Goal: Task Accomplishment & Management: Complete application form

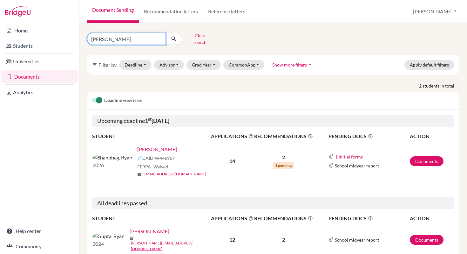
drag, startPoint x: 122, startPoint y: 37, endPoint x: 80, endPoint y: 36, distance: 41.6
click at [80, 36] on div "Ryan Clear search filter_list Filter by Deadline - Select a date range Or doubl…" at bounding box center [273, 138] width 388 height 231
drag, startPoint x: 104, startPoint y: 37, endPoint x: 59, endPoint y: 36, distance: 44.8
click at [59, 36] on div "Home Students Universities Documents Analytics Help center Community Document S…" at bounding box center [233, 127] width 467 height 254
type input "Aaditya"
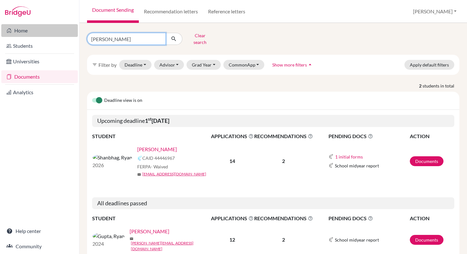
click button "submit" at bounding box center [174, 39] width 17 height 12
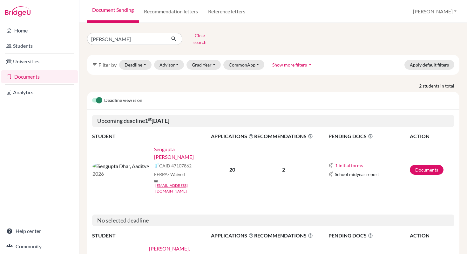
click at [154, 145] on link "Sengupta Dhar, Aaditya" at bounding box center [184, 152] width 61 height 15
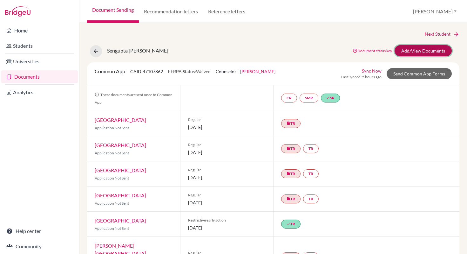
click at [411, 48] on link "Add/View Documents" at bounding box center [423, 50] width 57 height 11
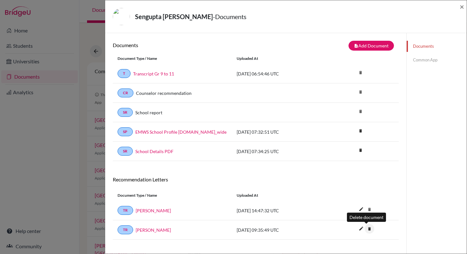
click at [366, 229] on icon "delete" at bounding box center [370, 229] width 10 height 10
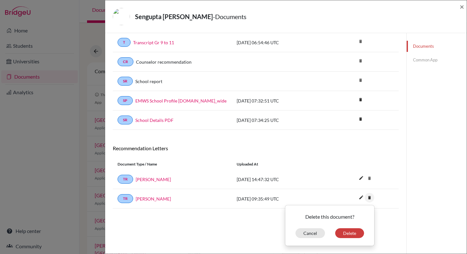
scroll to position [33, 0]
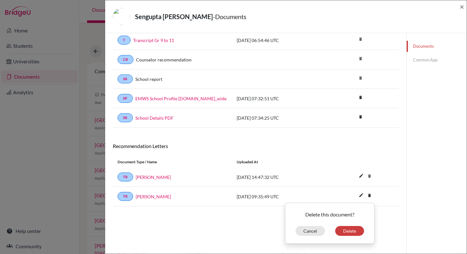
click at [411, 173] on div "Documents Common App" at bounding box center [437, 127] width 60 height 254
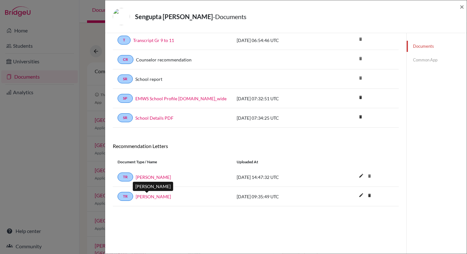
click at [148, 198] on link "Rishi Luthra" at bounding box center [153, 196] width 35 height 7
click at [422, 62] on link "Common App" at bounding box center [437, 59] width 60 height 11
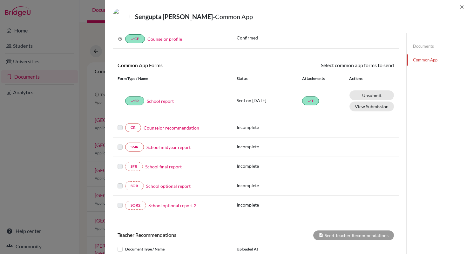
click at [168, 128] on link "Counselor recommendation" at bounding box center [172, 127] width 56 height 7
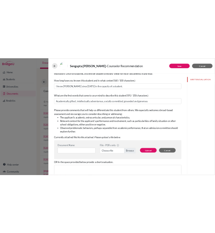
scroll to position [52, 0]
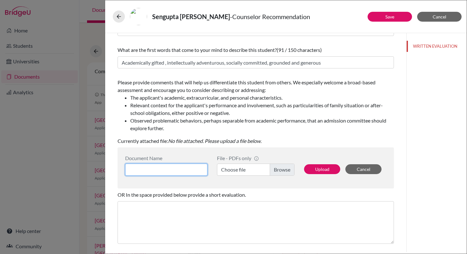
click at [161, 169] on input at bounding box center [166, 169] width 82 height 12
type input "Letter of Recommendation"
click at [277, 172] on label "Choose file" at bounding box center [256, 169] width 78 height 12
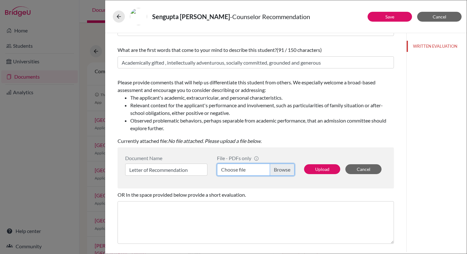
click at [277, 172] on input "Choose file" at bounding box center [256, 169] width 78 height 12
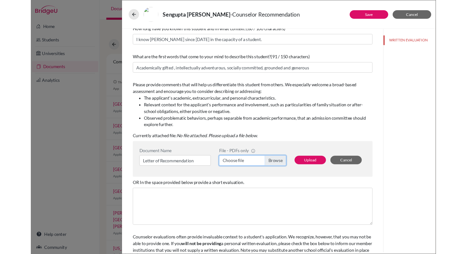
scroll to position [30, 0]
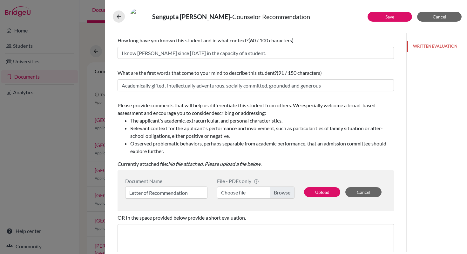
click at [284, 192] on label "Choose file" at bounding box center [256, 192] width 78 height 12
click at [284, 192] on input "Choose file" at bounding box center [256, 192] width 78 height 12
click at [325, 191] on button "Upload" at bounding box center [322, 192] width 36 height 10
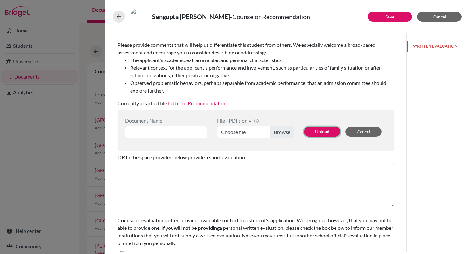
scroll to position [100, 0]
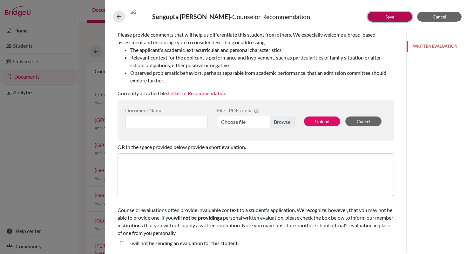
click at [382, 20] on button "Save" at bounding box center [390, 17] width 45 height 10
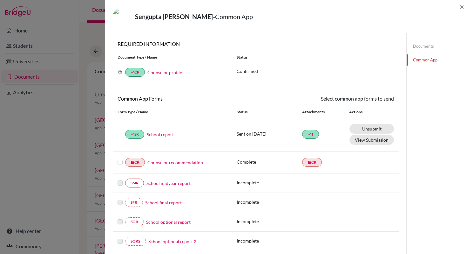
click at [181, 162] on link "Counselor recommendation" at bounding box center [175, 162] width 56 height 7
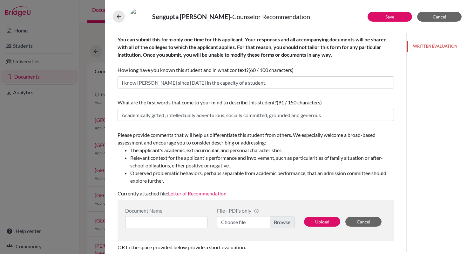
click at [209, 193] on link "Letter of Recommendation" at bounding box center [197, 193] width 58 height 6
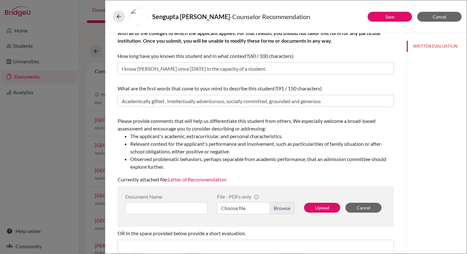
scroll to position [65, 0]
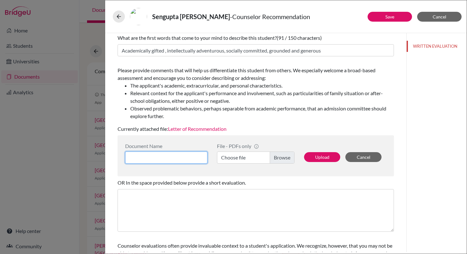
click at [186, 157] on input at bounding box center [166, 157] width 82 height 12
type input "Letter of Recommendation"
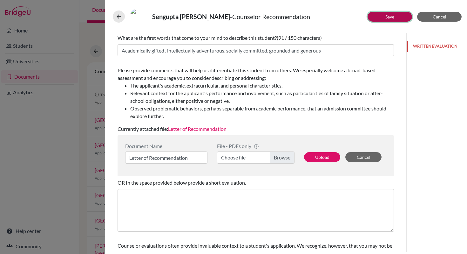
click at [396, 19] on button "Save" at bounding box center [390, 17] width 45 height 10
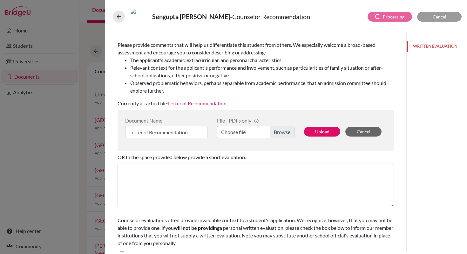
scroll to position [100, 0]
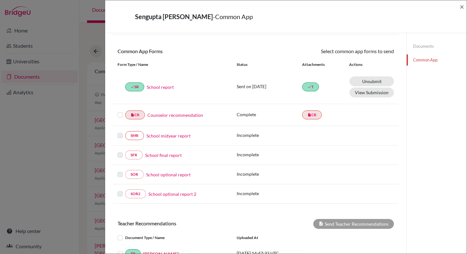
scroll to position [60, 0]
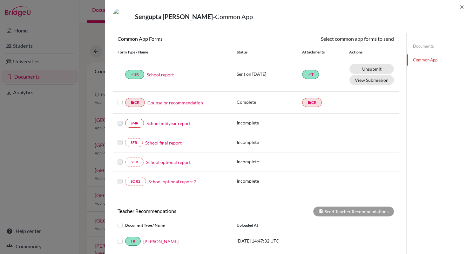
click at [120, 99] on label at bounding box center [120, 99] width 5 height 0
click at [0, 0] on input "checkbox" at bounding box center [0, 0] width 0 height 0
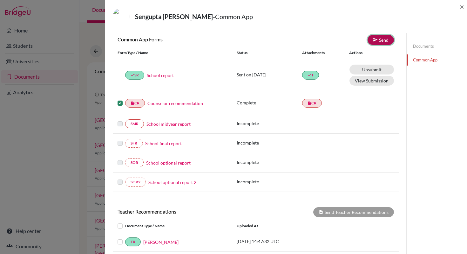
click at [378, 42] on link "Send" at bounding box center [381, 40] width 26 height 10
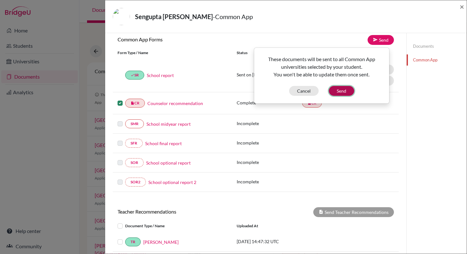
click at [339, 91] on button "Send" at bounding box center [341, 91] width 25 height 10
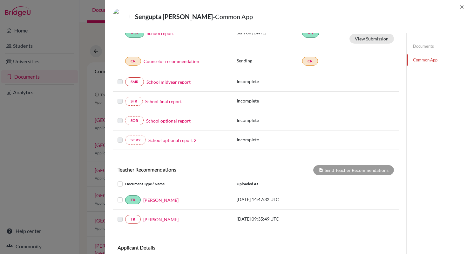
scroll to position [145, 0]
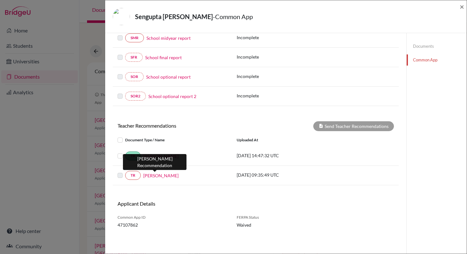
click at [151, 175] on link "[PERSON_NAME]" at bounding box center [160, 175] width 35 height 7
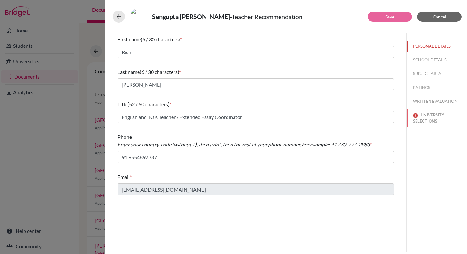
click at [435, 116] on button "UNIVERSITY SELECTIONS" at bounding box center [437, 117] width 60 height 17
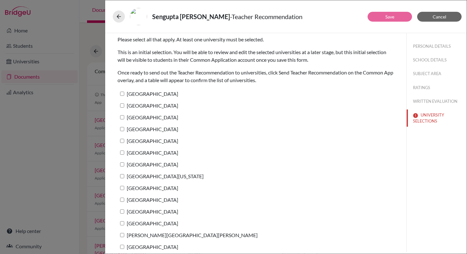
click at [161, 96] on label "Harvard University" at bounding box center [148, 93] width 61 height 9
click at [124, 96] on input "Harvard University" at bounding box center [122, 94] width 4 height 4
checkbox input "true"
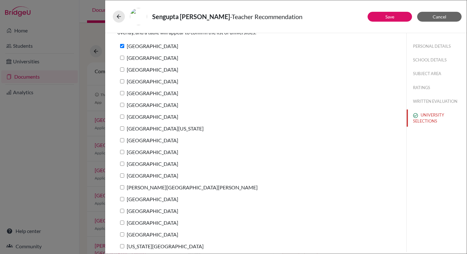
scroll to position [55, 0]
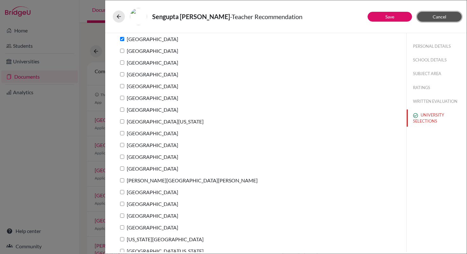
click at [435, 15] on span "Cancel" at bounding box center [440, 16] width 14 height 5
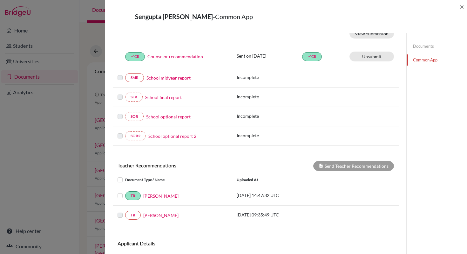
scroll to position [140, 0]
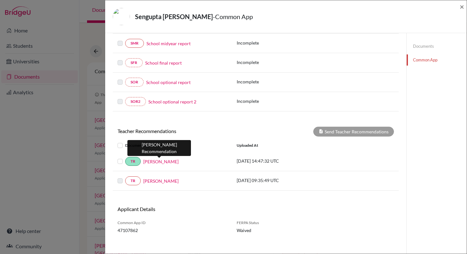
click at [168, 161] on link "Kanchan Thakur" at bounding box center [160, 161] width 35 height 7
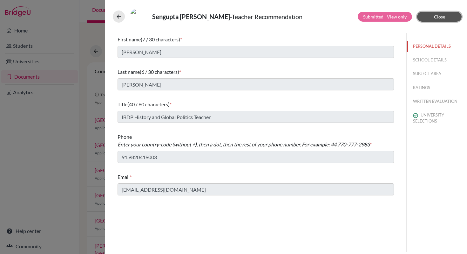
click at [430, 18] on button "Close" at bounding box center [439, 17] width 45 height 10
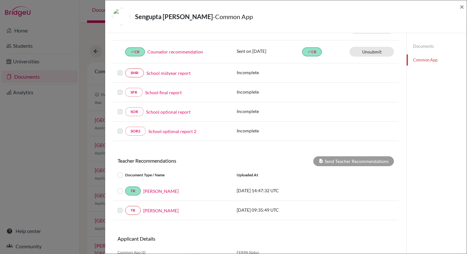
scroll to position [146, 0]
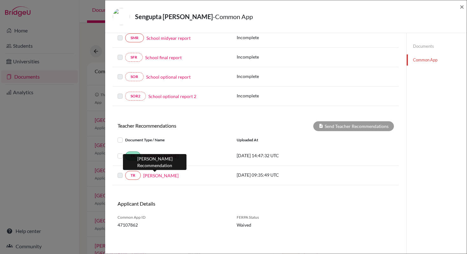
click at [164, 176] on link "[PERSON_NAME]" at bounding box center [160, 175] width 35 height 7
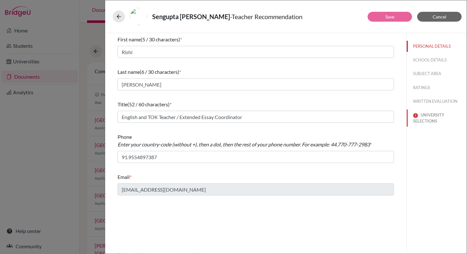
click at [429, 115] on button "UNIVERSITY SELECTIONS" at bounding box center [437, 117] width 60 height 17
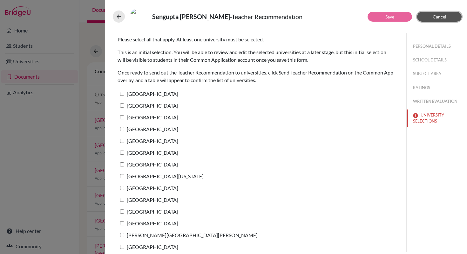
click at [431, 17] on button "Cancel" at bounding box center [439, 17] width 45 height 10
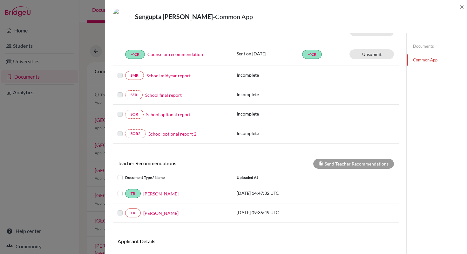
scroll to position [146, 0]
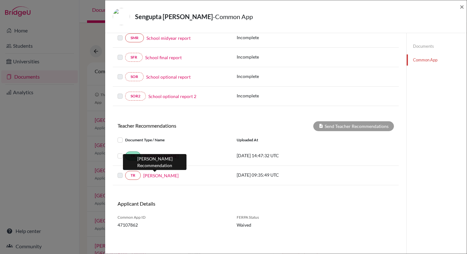
click at [145, 178] on link "[PERSON_NAME]" at bounding box center [160, 175] width 35 height 7
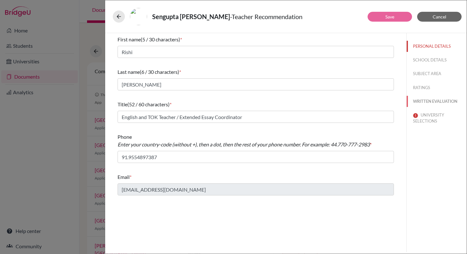
click at [432, 101] on button "WRITTEN EVALUATION" at bounding box center [437, 101] width 60 height 11
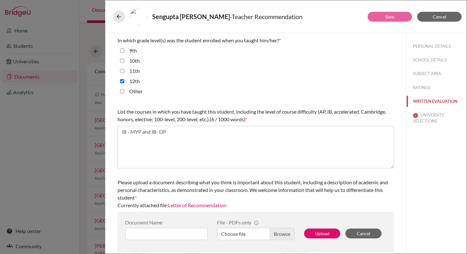
scroll to position [148, 0]
click at [218, 207] on link "Letter of Recommendation" at bounding box center [197, 204] width 58 height 6
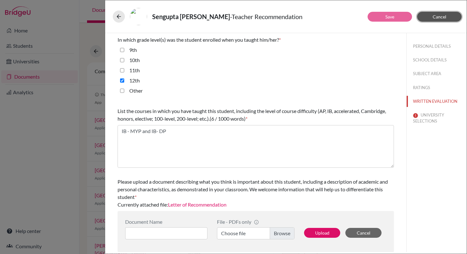
click at [451, 20] on button "Cancel" at bounding box center [439, 17] width 45 height 10
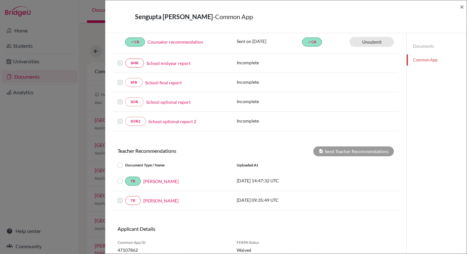
scroll to position [146, 0]
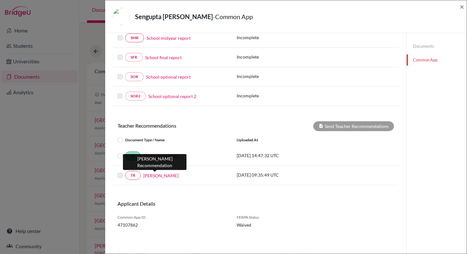
click at [153, 178] on link "[PERSON_NAME]" at bounding box center [160, 175] width 35 height 7
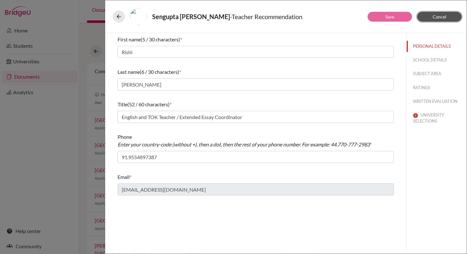
click at [438, 20] on button "Cancel" at bounding box center [439, 17] width 45 height 10
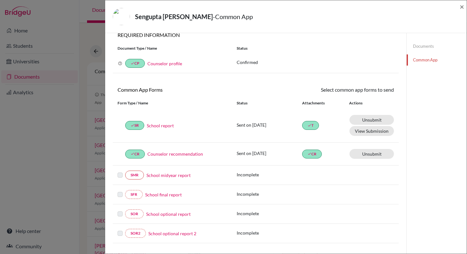
scroll to position [16, 0]
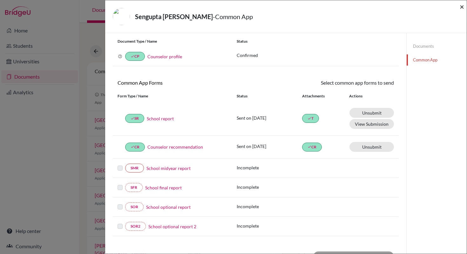
click at [462, 8] on span "×" at bounding box center [462, 6] width 4 height 9
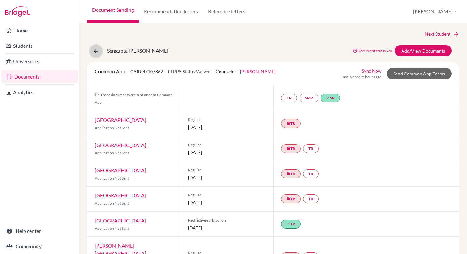
click at [99, 52] on button at bounding box center [96, 51] width 12 height 12
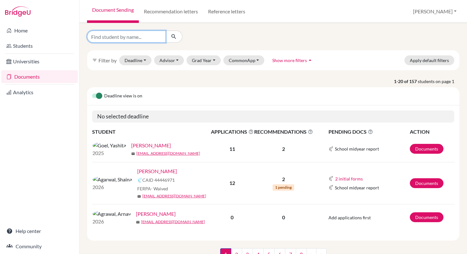
click at [111, 38] on input "Find student by name..." at bounding box center [126, 37] width 79 height 12
type input "Zara"
click button "submit" at bounding box center [174, 37] width 17 height 12
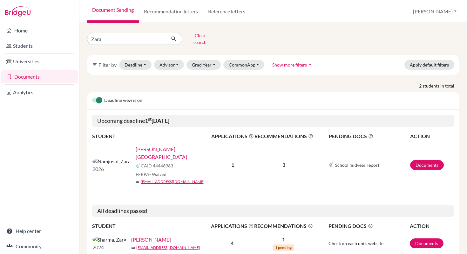
click at [136, 146] on link "[PERSON_NAME], [GEOGRAPHIC_DATA]" at bounding box center [176, 152] width 80 height 15
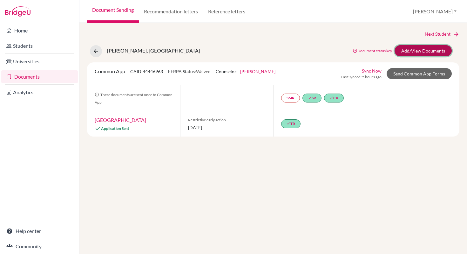
click at [419, 49] on link "Add/View Documents" at bounding box center [423, 50] width 57 height 11
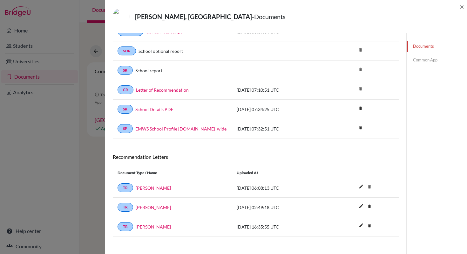
scroll to position [86, 0]
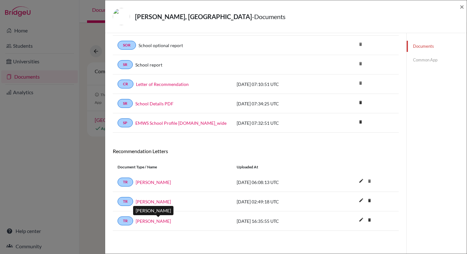
click at [151, 220] on link "[PERSON_NAME]" at bounding box center [153, 220] width 35 height 7
click at [427, 61] on link "Common App" at bounding box center [437, 59] width 60 height 11
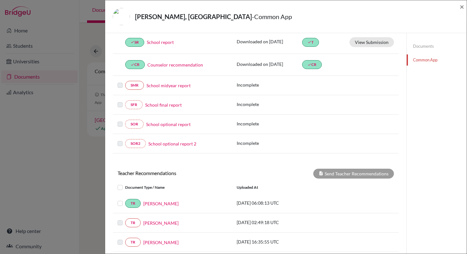
scroll to position [141, 0]
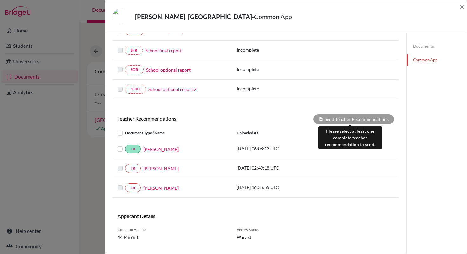
click at [347, 122] on div "Send Teacher Recommendations" at bounding box center [353, 119] width 81 height 10
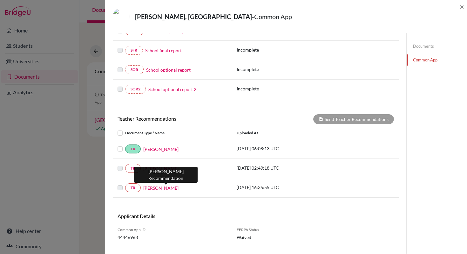
click at [179, 189] on link "Mr.Shahrokh Dinyarian" at bounding box center [160, 187] width 35 height 7
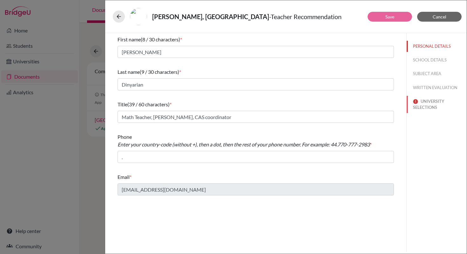
click at [427, 108] on button "UNIVERSITY SELECTIONS" at bounding box center [437, 104] width 60 height 17
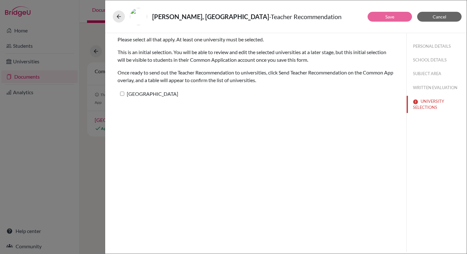
click at [124, 94] on label "Harvard University" at bounding box center [148, 93] width 61 height 9
click at [124, 94] on input "Harvard University" at bounding box center [122, 94] width 4 height 4
checkbox input "true"
click at [376, 20] on button "Save" at bounding box center [390, 17] width 45 height 10
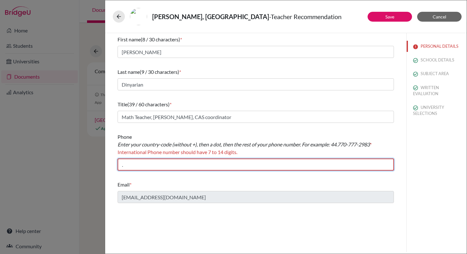
click at [155, 164] on input "." at bounding box center [256, 164] width 277 height 12
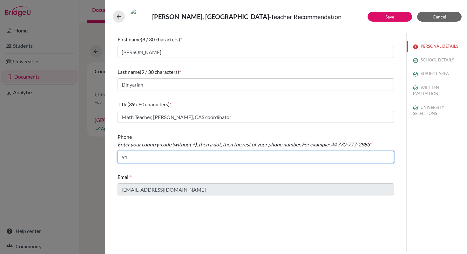
type input "91.2226237265"
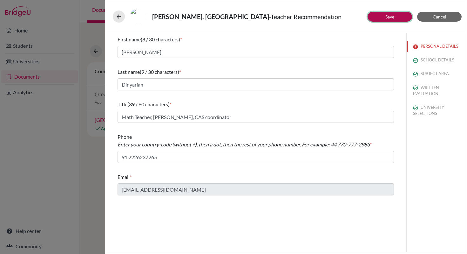
click at [387, 17] on link "Save" at bounding box center [390, 16] width 9 height 5
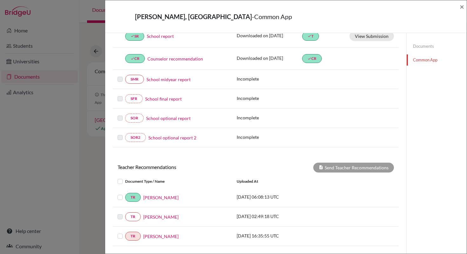
scroll to position [97, 0]
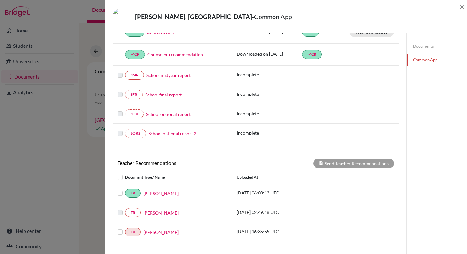
drag, startPoint x: 120, startPoint y: 230, endPoint x: 175, endPoint y: 225, distance: 55.2
click at [125, 228] on label at bounding box center [125, 228] width 0 height 0
click at [0, 0] on input "checkbox" at bounding box center [0, 0] width 0 height 0
click at [359, 167] on button "Send Teacher Recommendations" at bounding box center [353, 163] width 81 height 10
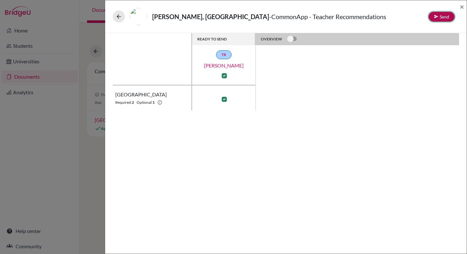
click at [443, 17] on button "Send" at bounding box center [442, 17] width 26 height 10
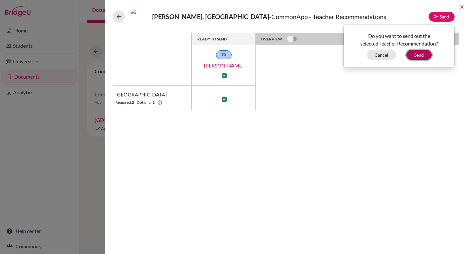
click at [418, 58] on button "Send" at bounding box center [419, 55] width 25 height 10
checkbox input "false"
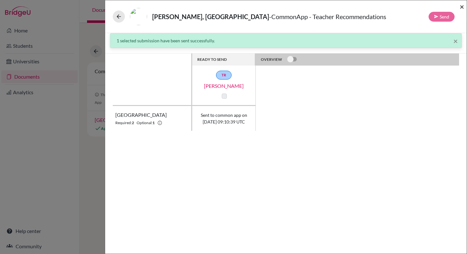
click at [463, 8] on span "×" at bounding box center [462, 6] width 4 height 9
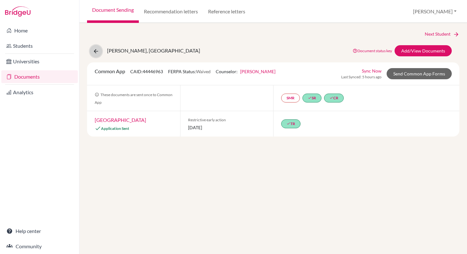
click at [100, 52] on button at bounding box center [96, 51] width 12 height 12
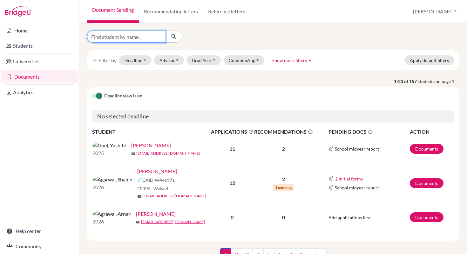
click at [141, 38] on input "Find student by name..." at bounding box center [126, 37] width 79 height 12
type input "Shaina"
click button "submit" at bounding box center [174, 37] width 17 height 12
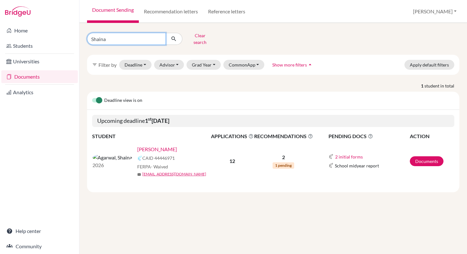
drag, startPoint x: 116, startPoint y: 39, endPoint x: 75, endPoint y: 37, distance: 41.4
click at [75, 37] on div "Home Students Universities Documents Analytics Help center Community Document S…" at bounding box center [233, 127] width 467 height 254
type input "Aninditha"
click button "submit" at bounding box center [174, 39] width 17 height 12
click at [139, 145] on link "Goel, Aninditha" at bounding box center [154, 149] width 34 height 8
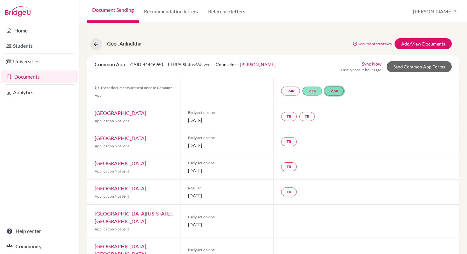
click at [333, 92] on link "done SR" at bounding box center [334, 90] width 19 height 9
click at [331, 54] on h3 "School report" at bounding box center [331, 52] width 50 height 11
click at [329, 66] on link "School report" at bounding box center [331, 64] width 27 height 5
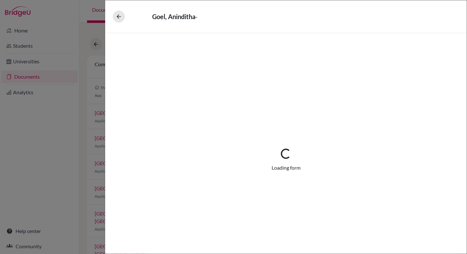
select select "1"
select select "687245"
select select "0"
select select "1"
select select "0"
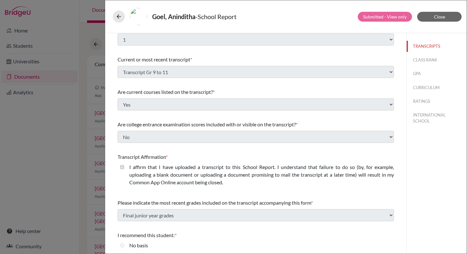
scroll to position [20, 0]
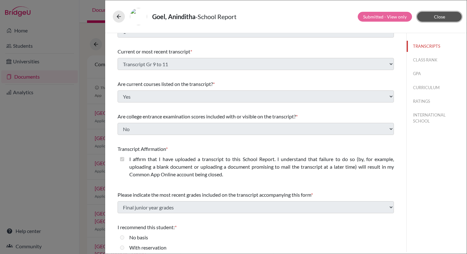
click at [429, 17] on button "Close" at bounding box center [439, 17] width 45 height 10
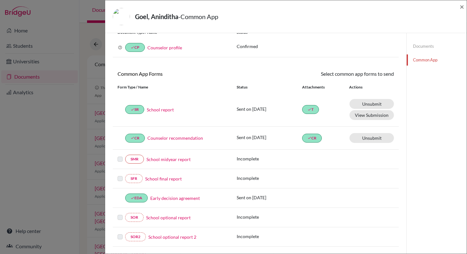
scroll to position [25, 0]
click at [166, 108] on link "School report" at bounding box center [160, 109] width 27 height 7
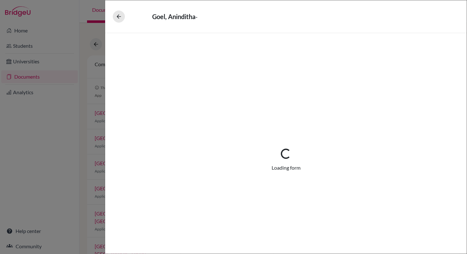
select select "1"
select select "687245"
select select "0"
select select "1"
select select "0"
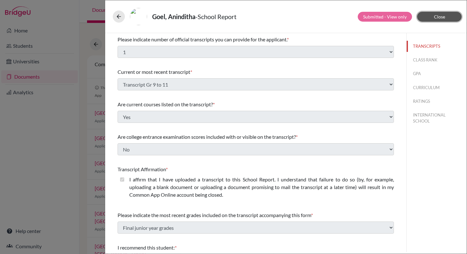
click at [438, 17] on span "Close" at bounding box center [439, 16] width 11 height 5
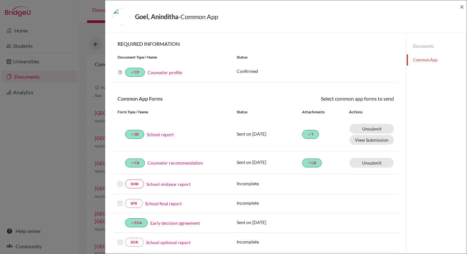
click at [428, 47] on link "Documents" at bounding box center [437, 46] width 60 height 11
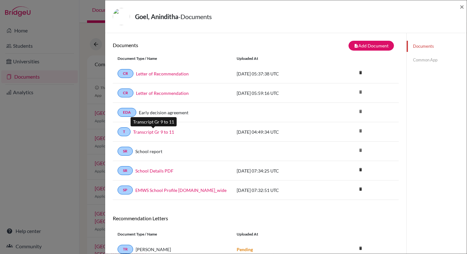
click at [163, 134] on link "Transcript Gr 9 to 11" at bounding box center [153, 131] width 41 height 7
click at [463, 7] on span "×" at bounding box center [462, 6] width 4 height 9
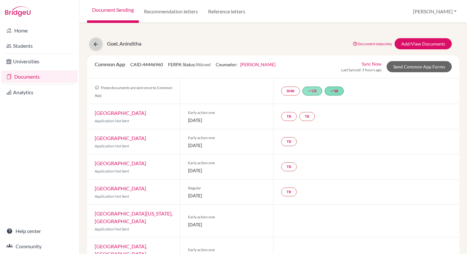
click at [99, 44] on icon at bounding box center [96, 44] width 6 height 6
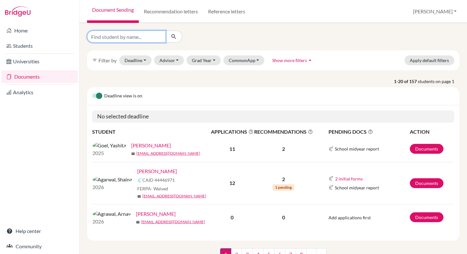
click at [143, 38] on input "Find student by name..." at bounding box center [126, 37] width 79 height 12
type input "[PERSON_NAME]"
click button "submit" at bounding box center [174, 37] width 17 height 12
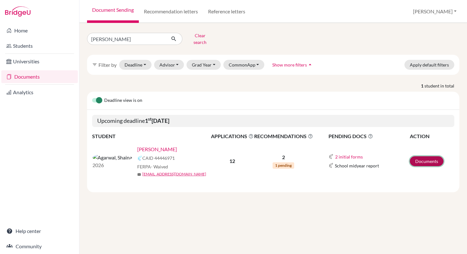
click at [416, 157] on link "Documents" at bounding box center [427, 161] width 34 height 10
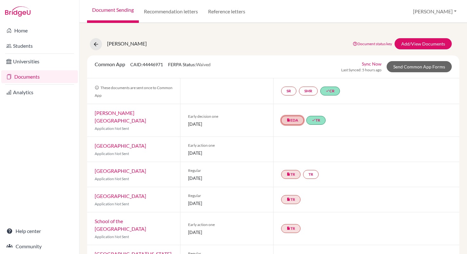
click at [295, 119] on link "insert_drive_file EDA" at bounding box center [292, 120] width 23 height 9
click at [292, 99] on link "Early decision agreement" at bounding box center [292, 96] width 50 height 5
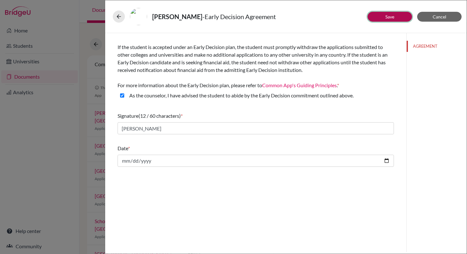
click at [399, 19] on button "Save" at bounding box center [390, 17] width 45 height 10
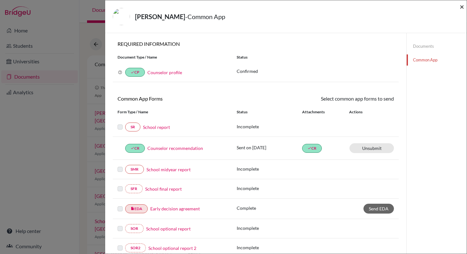
click at [461, 7] on span "×" at bounding box center [462, 6] width 4 height 9
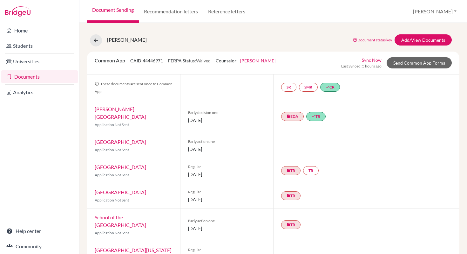
scroll to position [9, 0]
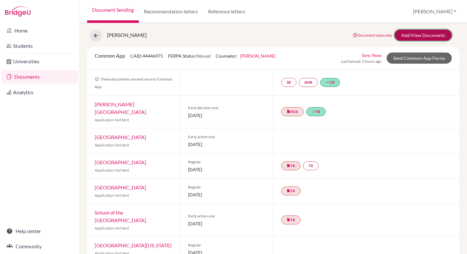
click at [418, 35] on link "Add/View Documents" at bounding box center [423, 35] width 57 height 11
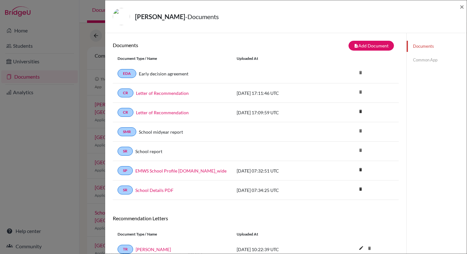
click at [421, 62] on link "Common App" at bounding box center [437, 59] width 60 height 11
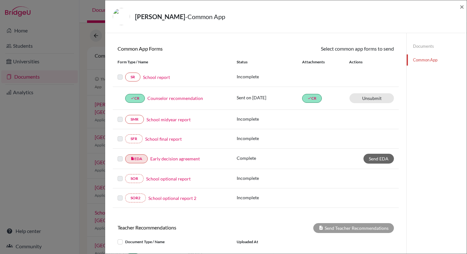
scroll to position [50, 0]
click at [165, 77] on link "School report" at bounding box center [156, 76] width 27 height 7
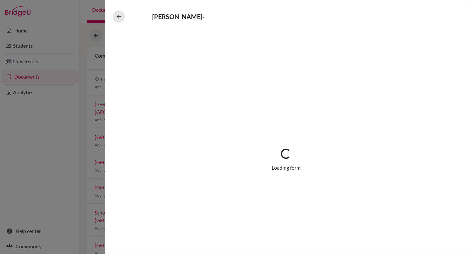
select select "1"
select select "0"
select select "1"
select select "2"
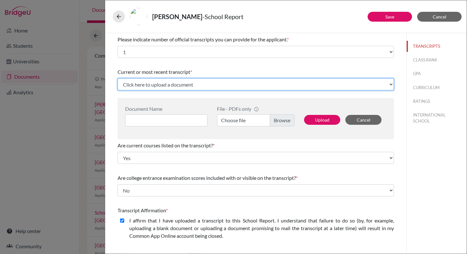
click at [167, 84] on select "Click here to upload a document Upload New File" at bounding box center [256, 84] width 277 height 12
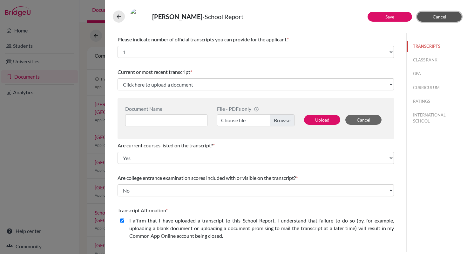
click at [425, 21] on button "Cancel" at bounding box center [439, 17] width 45 height 10
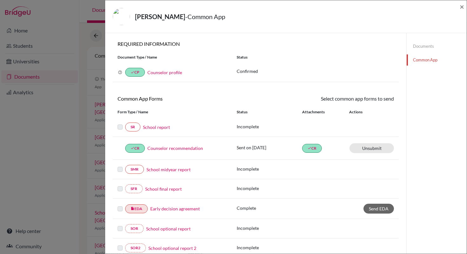
click at [417, 47] on link "Documents" at bounding box center [437, 46] width 60 height 11
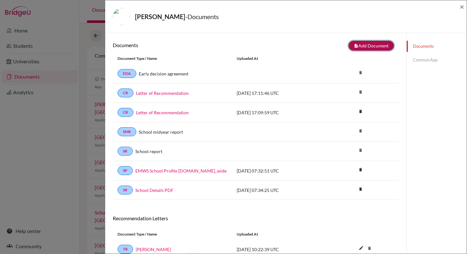
click at [363, 48] on button "note_add Add Document" at bounding box center [371, 46] width 45 height 10
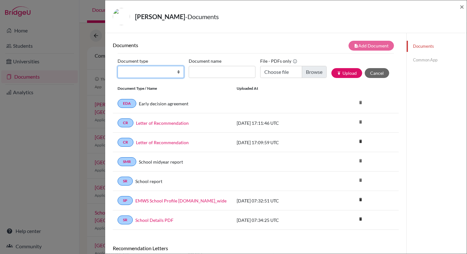
click at [179, 73] on select "Change explanation for Common App reports Counselor recommendation Internationa…" at bounding box center [151, 72] width 66 height 12
select select "2"
click at [118, 66] on select "Change explanation for Common App reports Counselor recommendation Internationa…" at bounding box center [151, 72] width 66 height 12
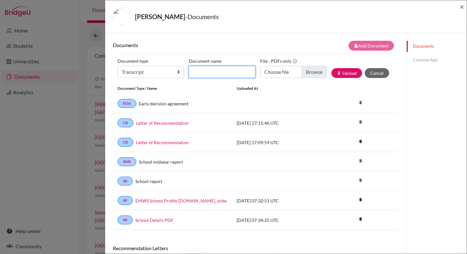
click at [228, 75] on input "Document name" at bounding box center [222, 72] width 66 height 12
type input "Transcript Gr 9 to 11"
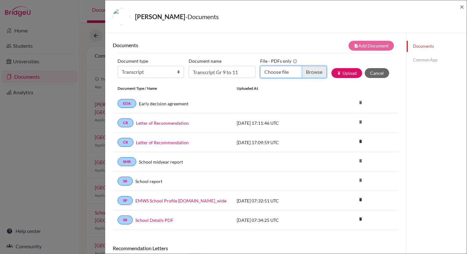
click at [286, 70] on input "Choose file" at bounding box center [293, 72] width 66 height 12
type input "C:\fakepath\Transcripts_Shaina.pdf"
click at [343, 75] on button "publish Upload" at bounding box center [347, 73] width 31 height 10
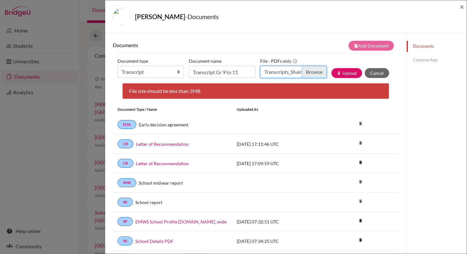
click at [316, 74] on input "Transcripts_Shaina.pdf" at bounding box center [293, 72] width 66 height 12
click at [344, 76] on button "publish Upload" at bounding box center [347, 73] width 31 height 10
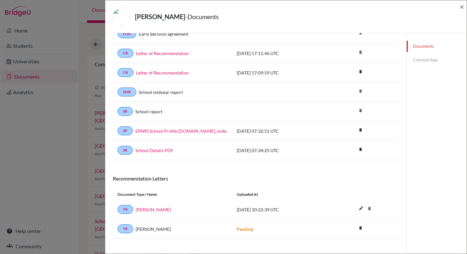
scroll to position [39, 0]
click at [417, 48] on link "Documents" at bounding box center [437, 46] width 60 height 11
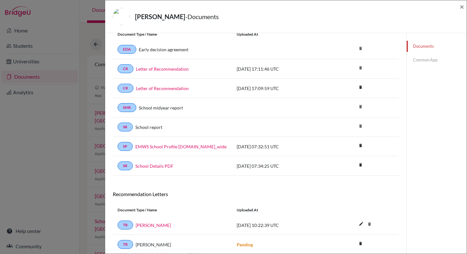
scroll to position [0, 0]
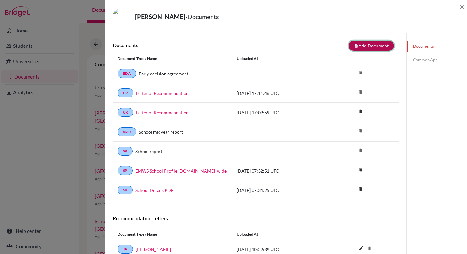
click at [357, 46] on button "note_add Add Document" at bounding box center [371, 46] width 45 height 10
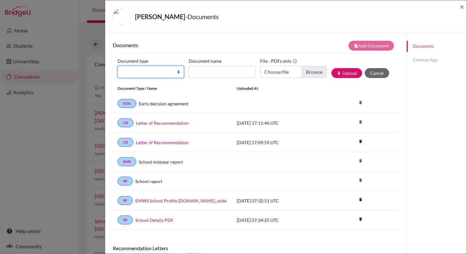
click at [177, 73] on select "Change explanation for Common App reports Counselor recommendation Internationa…" at bounding box center [151, 72] width 66 height 12
select select "2"
click at [118, 66] on select "Change explanation for Common App reports Counselor recommendation Internationa…" at bounding box center [151, 72] width 66 height 12
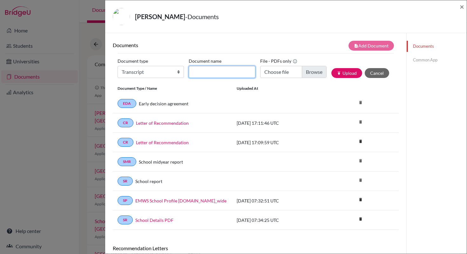
click at [235, 73] on input "Document name" at bounding box center [222, 72] width 66 height 12
type input "Transcript Gr 9 to 11"
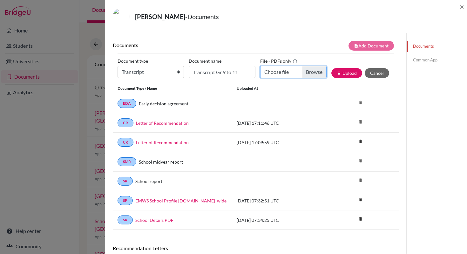
click at [290, 75] on input "Choose file" at bounding box center [293, 72] width 66 height 12
type input "C:\fakepath\Transcripts_Shaina.pdf"
click at [351, 72] on button "publish Upload" at bounding box center [347, 73] width 31 height 10
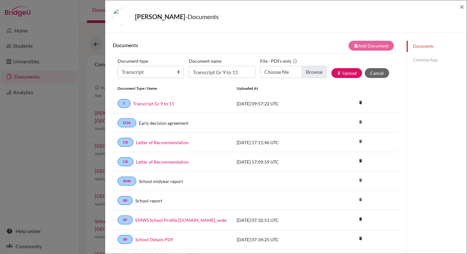
click at [430, 61] on link "Common App" at bounding box center [437, 59] width 60 height 11
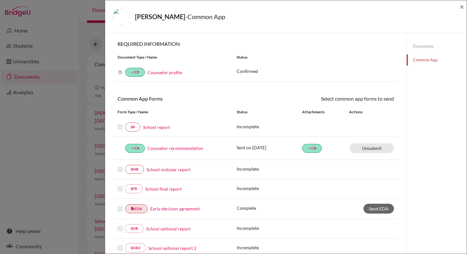
click at [167, 128] on link "School report" at bounding box center [156, 127] width 27 height 7
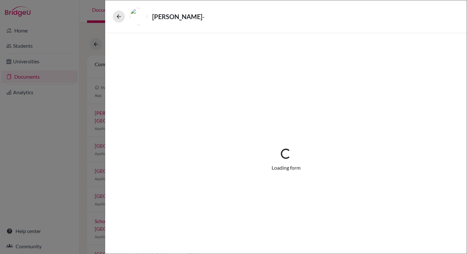
select select "1"
select select "0"
select select "1"
select select "2"
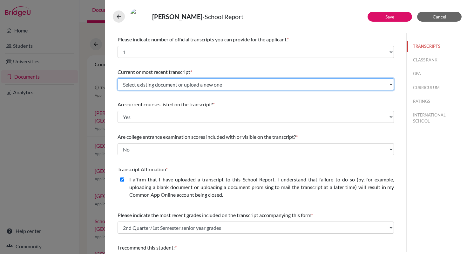
click at [387, 84] on select "Select existing document or upload a new one Transcript Gr 9 to 11 Upload New F…" at bounding box center [256, 84] width 277 height 12
select select "690874"
click at [118, 78] on select "Select existing document or upload a new one Transcript Gr 9 to 11 Upload New F…" at bounding box center [256, 84] width 277 height 12
click at [159, 86] on select "Select existing document or upload a new one Transcript Gr 9 to 11 Upload New F…" at bounding box center [256, 84] width 277 height 12
click at [118, 78] on select "Select existing document or upload a new one Transcript Gr 9 to 11 Upload New F…" at bounding box center [256, 84] width 277 height 12
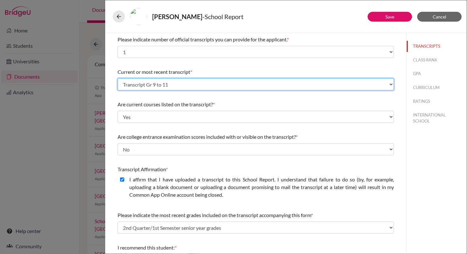
click at [152, 83] on select "Select existing document or upload a new one Transcript Gr 9 to 11 Upload New F…" at bounding box center [256, 84] width 277 height 12
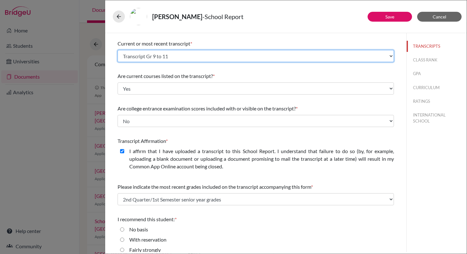
scroll to position [55, 0]
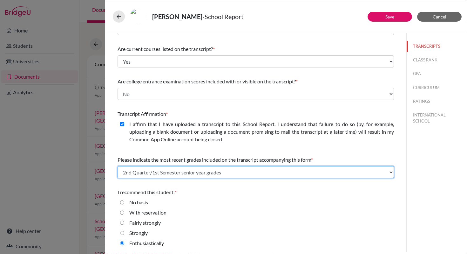
click at [387, 172] on select "Select... Final junior year grades 1st Quarter senior year grades 2nd Quarter/1…" at bounding box center [256, 172] width 277 height 12
select select "0"
click at [118, 166] on select "Select... Final junior year grades 1st Quarter senior year grades 2nd Quarter/1…" at bounding box center [256, 172] width 277 height 12
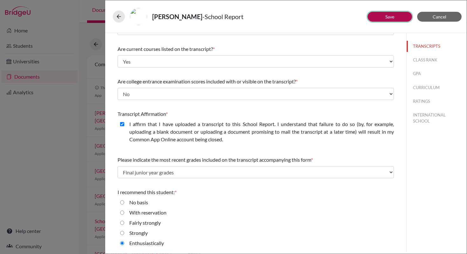
click at [403, 21] on button "Save" at bounding box center [390, 17] width 45 height 10
click at [414, 61] on button "CLASS RANK" at bounding box center [437, 59] width 60 height 11
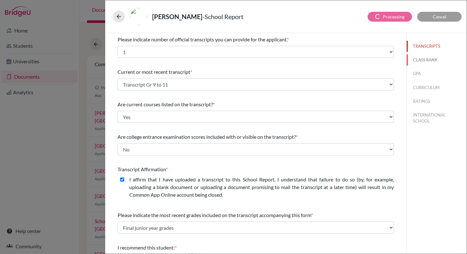
select select "5"
